Goal: Task Accomplishment & Management: Complete application form

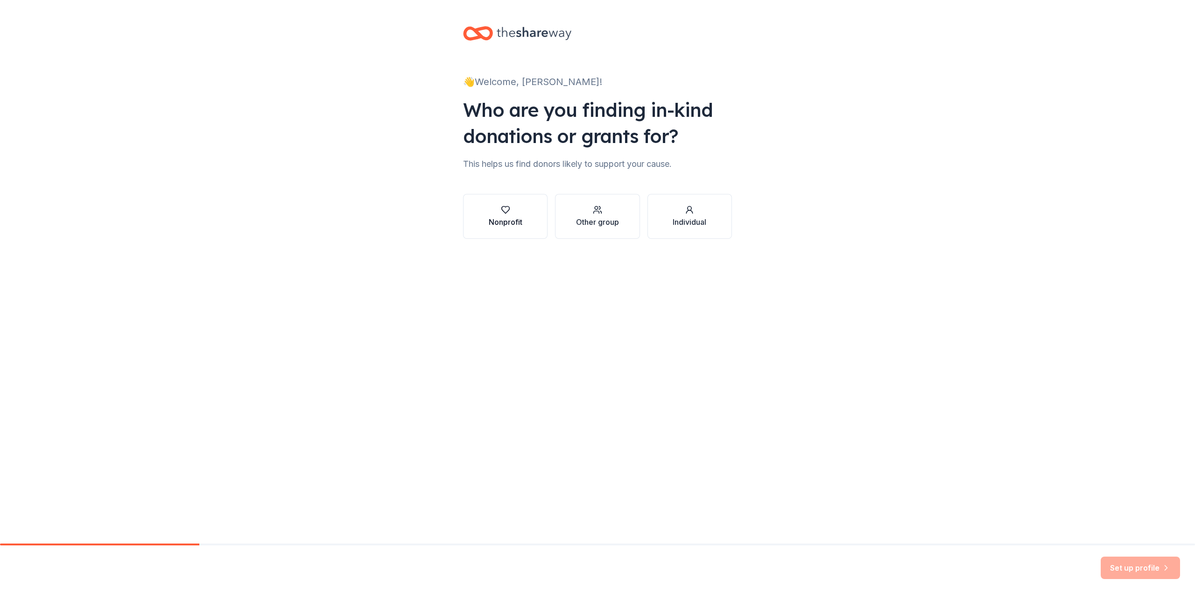
click at [504, 211] on icon "button" at bounding box center [506, 209] width 8 height 7
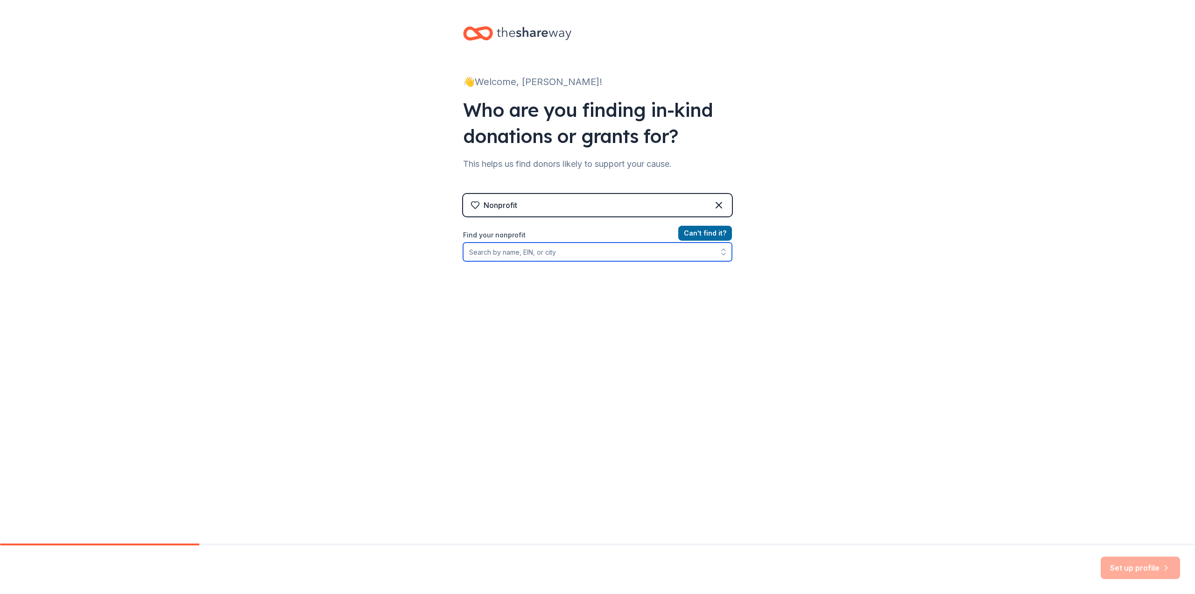
click at [523, 253] on input "Find your nonprofit" at bounding box center [597, 251] width 269 height 19
type input "[GEOGRAPHIC_DATA]"
click at [715, 230] on button "Can ' t find it?" at bounding box center [705, 233] width 54 height 15
click at [574, 254] on input "Find your nonprofit" at bounding box center [597, 251] width 269 height 19
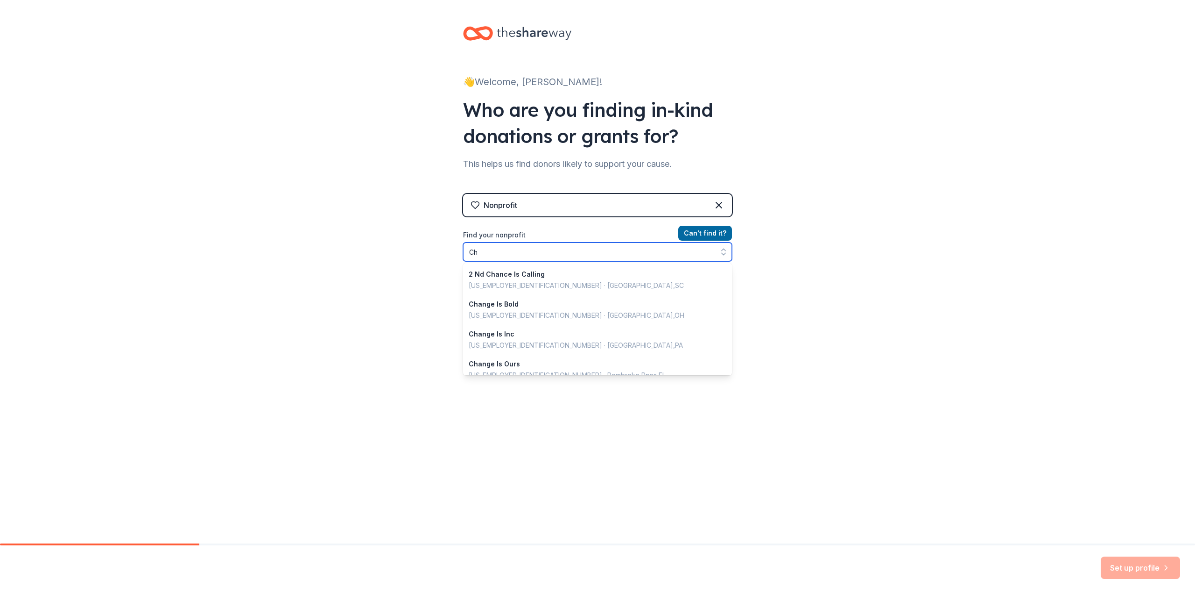
type input "C"
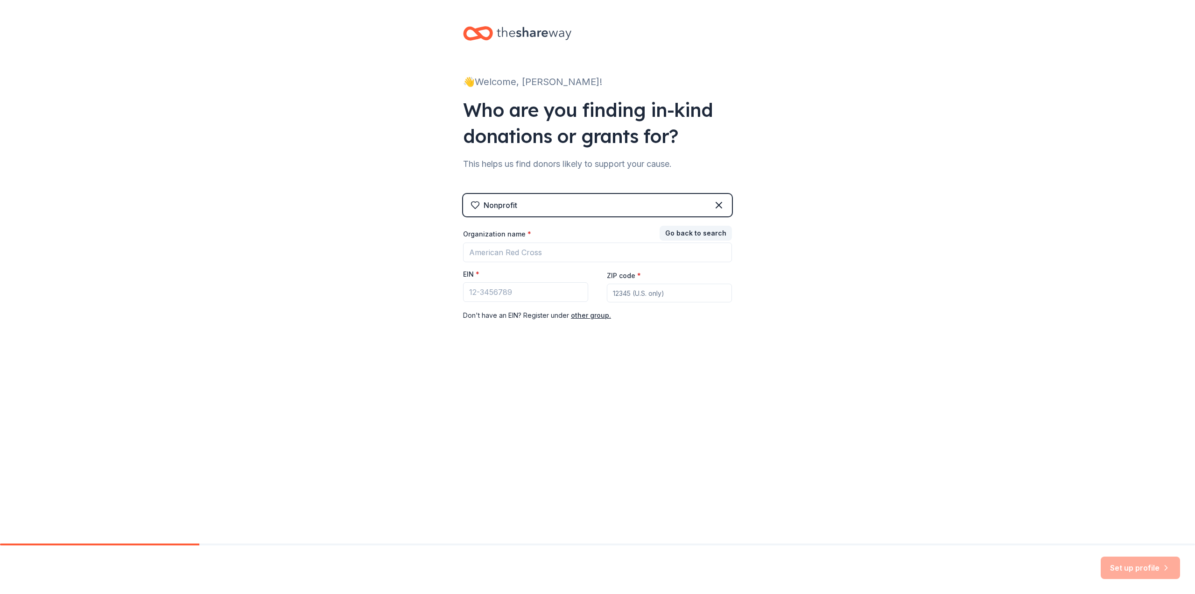
drag, startPoint x: 473, startPoint y: 272, endPoint x: 478, endPoint y: 273, distance: 5.7
click at [473, 272] on label "EIN *" at bounding box center [471, 273] width 16 height 9
click at [473, 282] on input "EIN *" at bounding box center [525, 292] width 125 height 20
click at [477, 272] on span "*" at bounding box center [478, 274] width 4 height 8
click at [477, 282] on input "EIN *" at bounding box center [525, 292] width 125 height 20
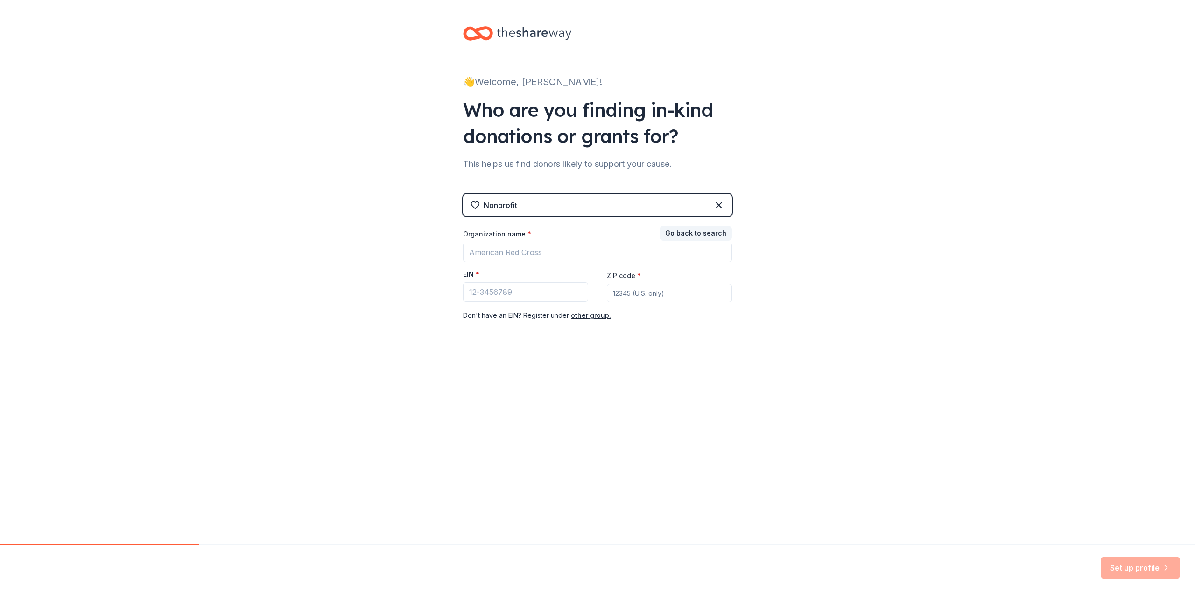
click at [725, 202] on div "Nonprofit" at bounding box center [597, 205] width 269 height 22
click at [720, 202] on icon at bounding box center [719, 204] width 11 height 11
